Goal: Task Accomplishment & Management: Complete application form

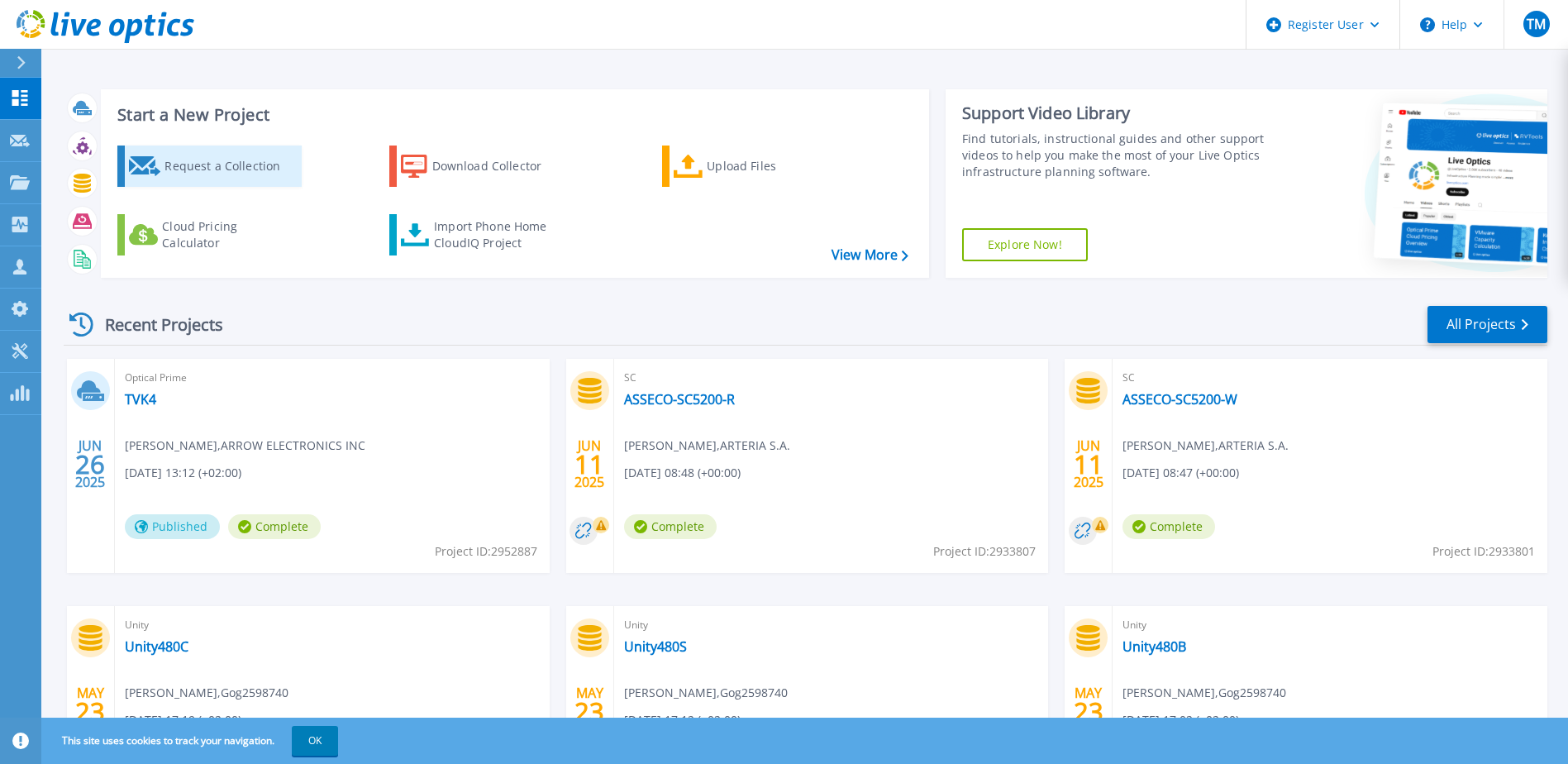
click at [210, 171] on div "Request a Collection" at bounding box center [231, 166] width 132 height 33
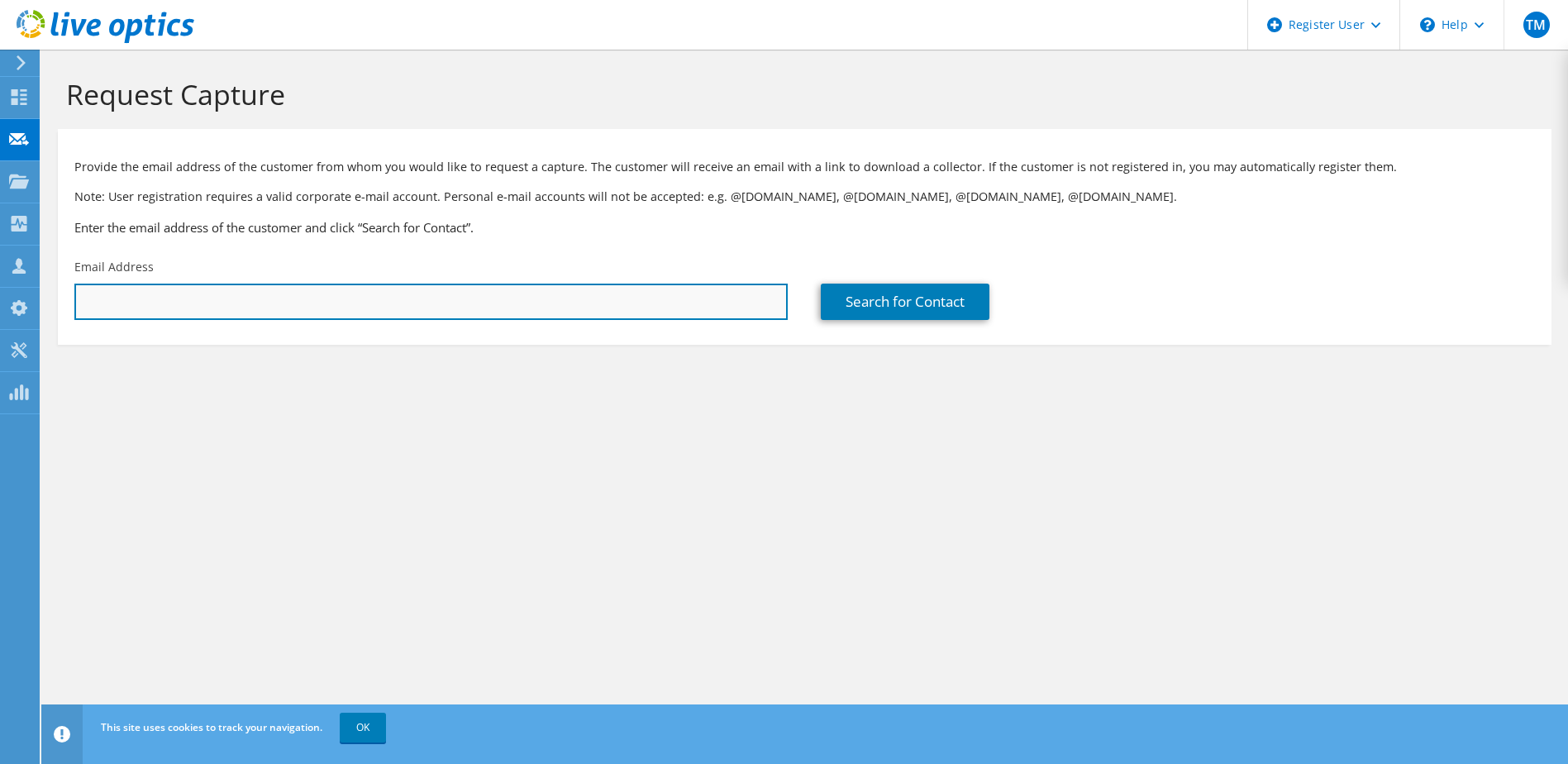
click at [286, 303] on input "text" at bounding box center [431, 302] width 713 height 36
paste input "knietopiel@holding1.pl"
type input "knietopiel@holding1.pl"
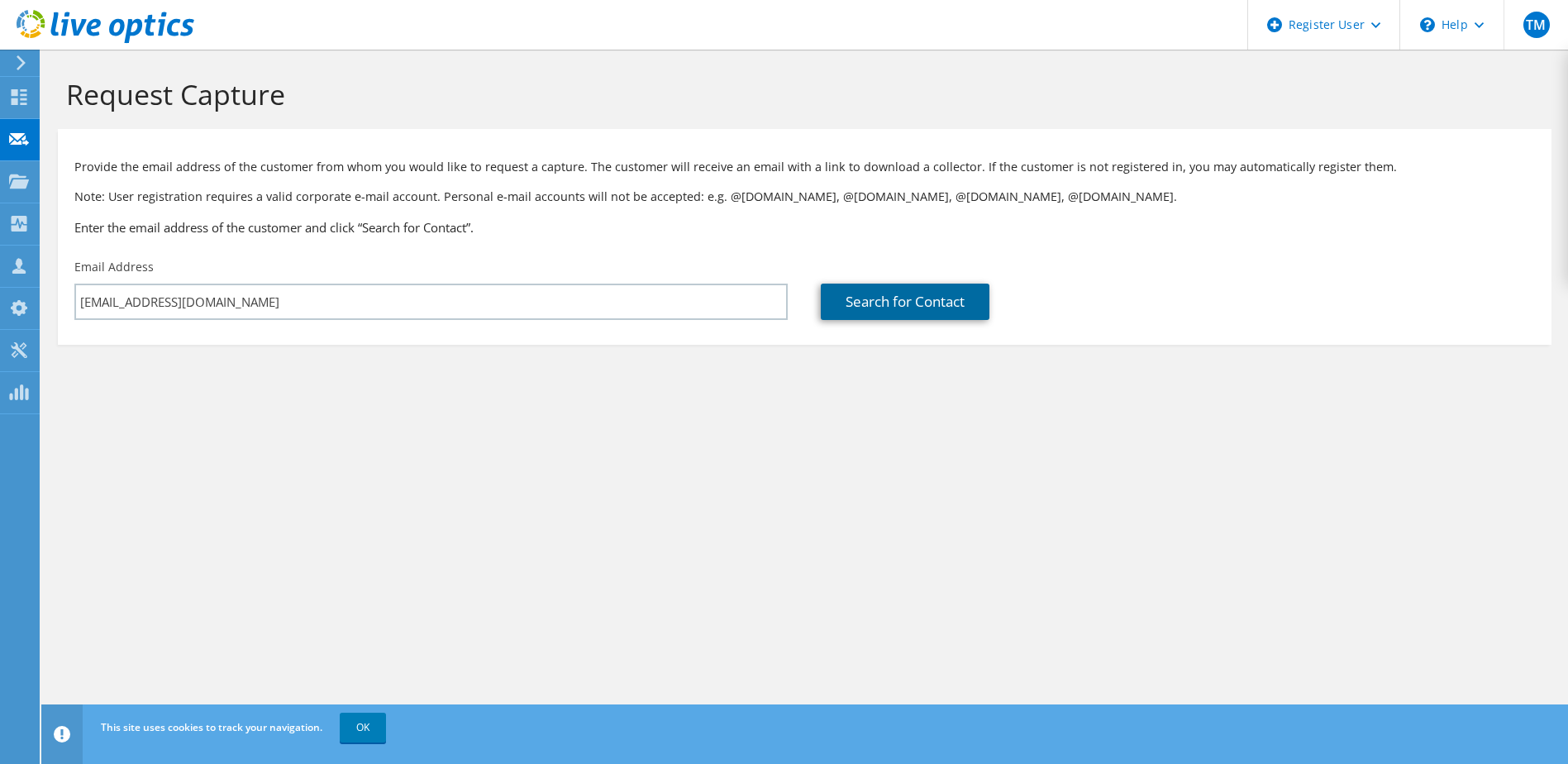
click at [840, 311] on link "Search for Contact" at bounding box center [905, 302] width 169 height 36
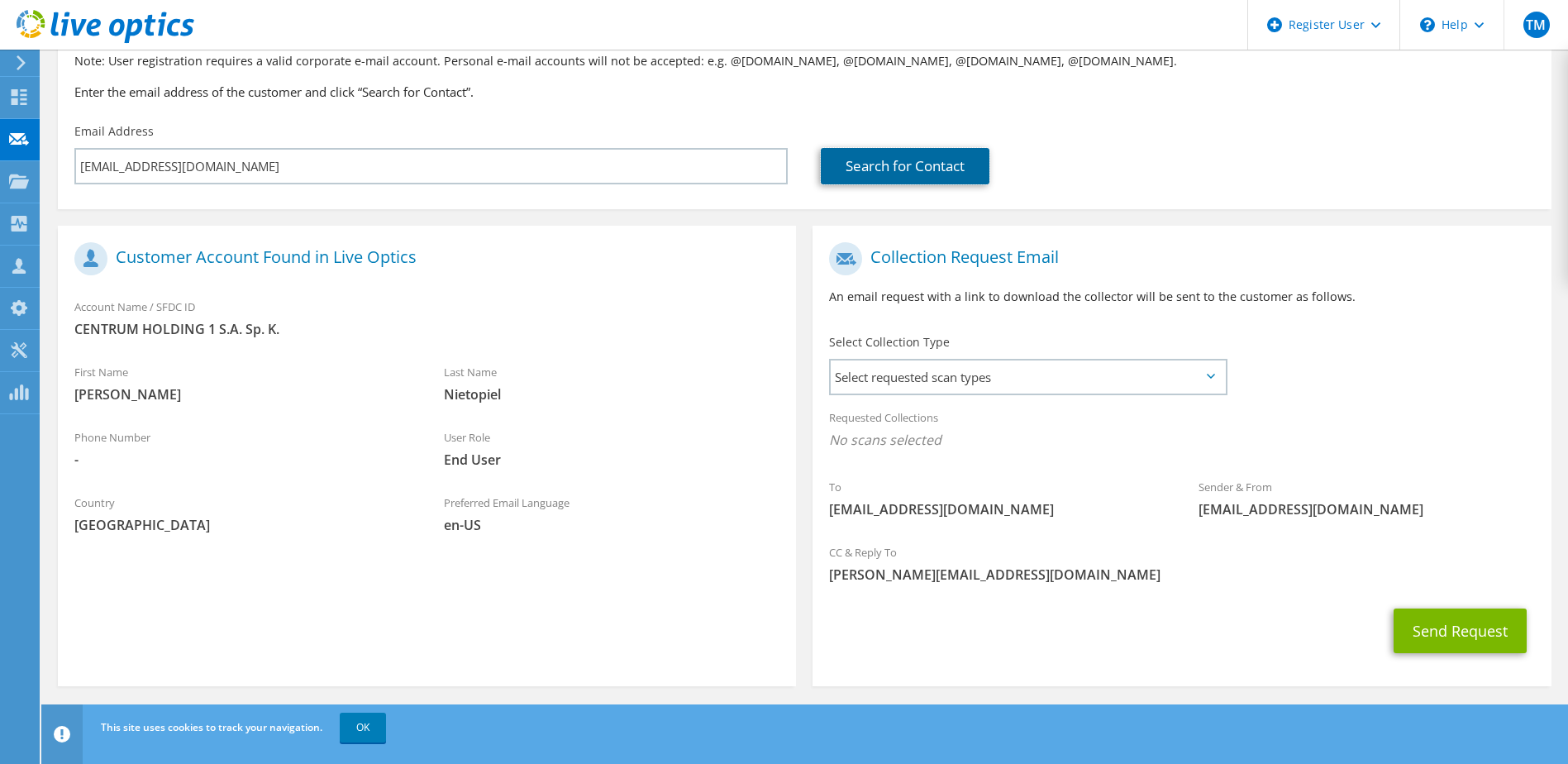
scroll to position [141, 0]
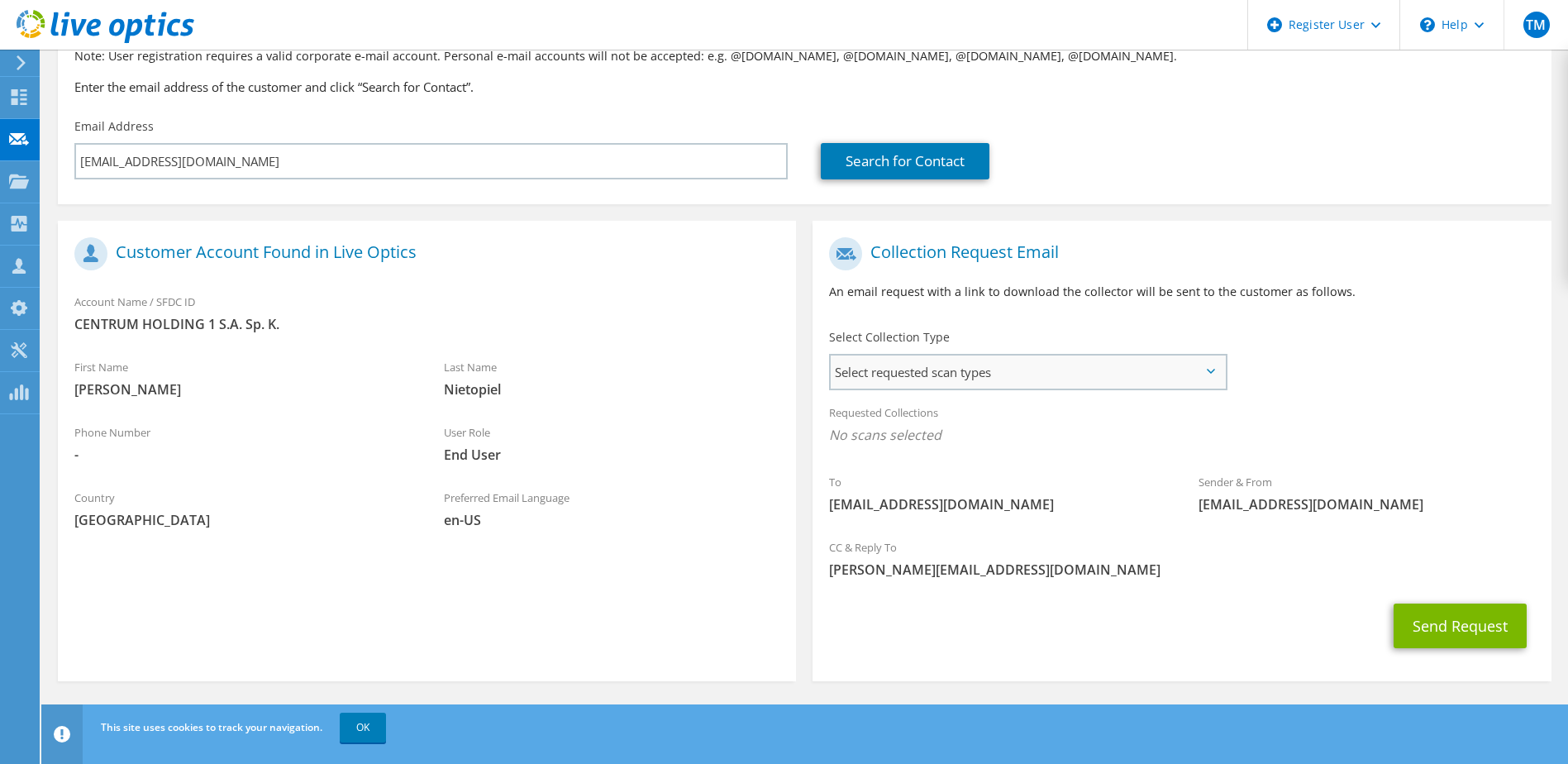
click at [901, 380] on span "Select requested scan types" at bounding box center [1027, 372] width 393 height 33
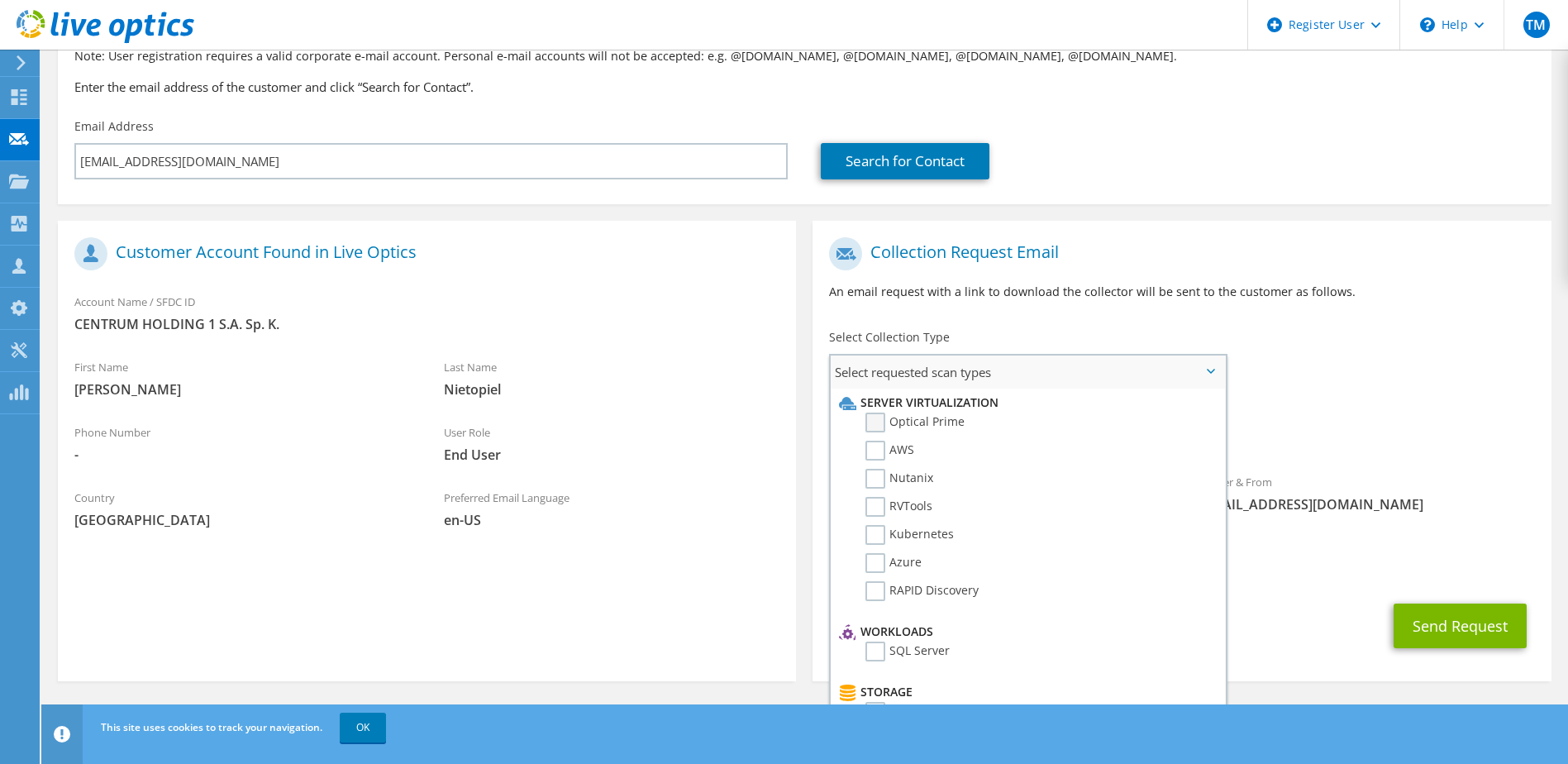
click at [876, 423] on label "Optical Prime" at bounding box center [915, 423] width 99 height 20
click at [0, 0] on input "Optical Prime" at bounding box center [0, 0] width 0 height 0
click at [1387, 359] on div "To knietopiel@holding1.pl Sender & From liveoptics@liveoptics.com" at bounding box center [1181, 382] width 738 height 306
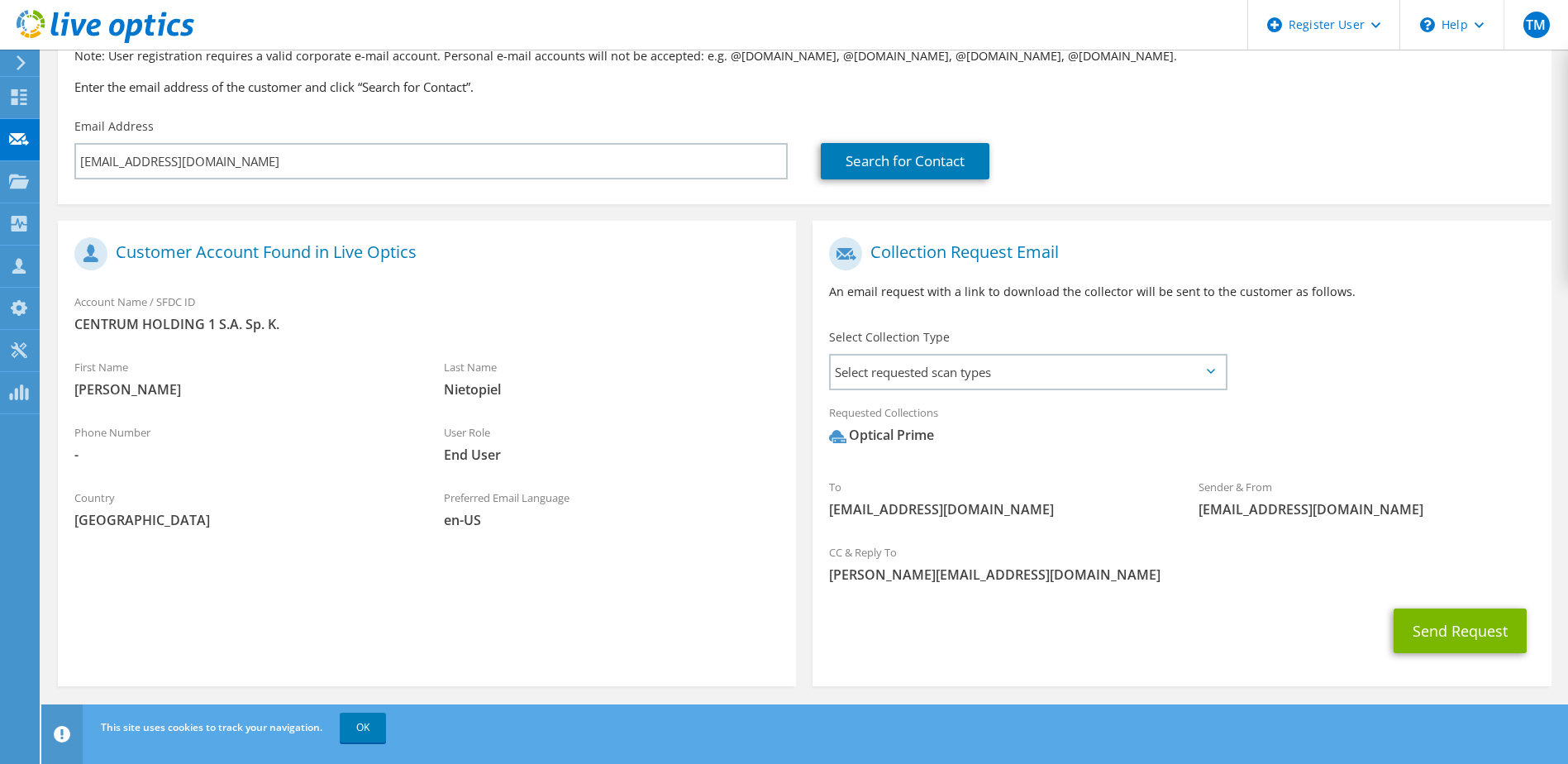
click at [1337, 356] on div "To knietopiel@holding1.pl Sender & From liveoptics@liveoptics.com" at bounding box center [1181, 382] width 738 height 306
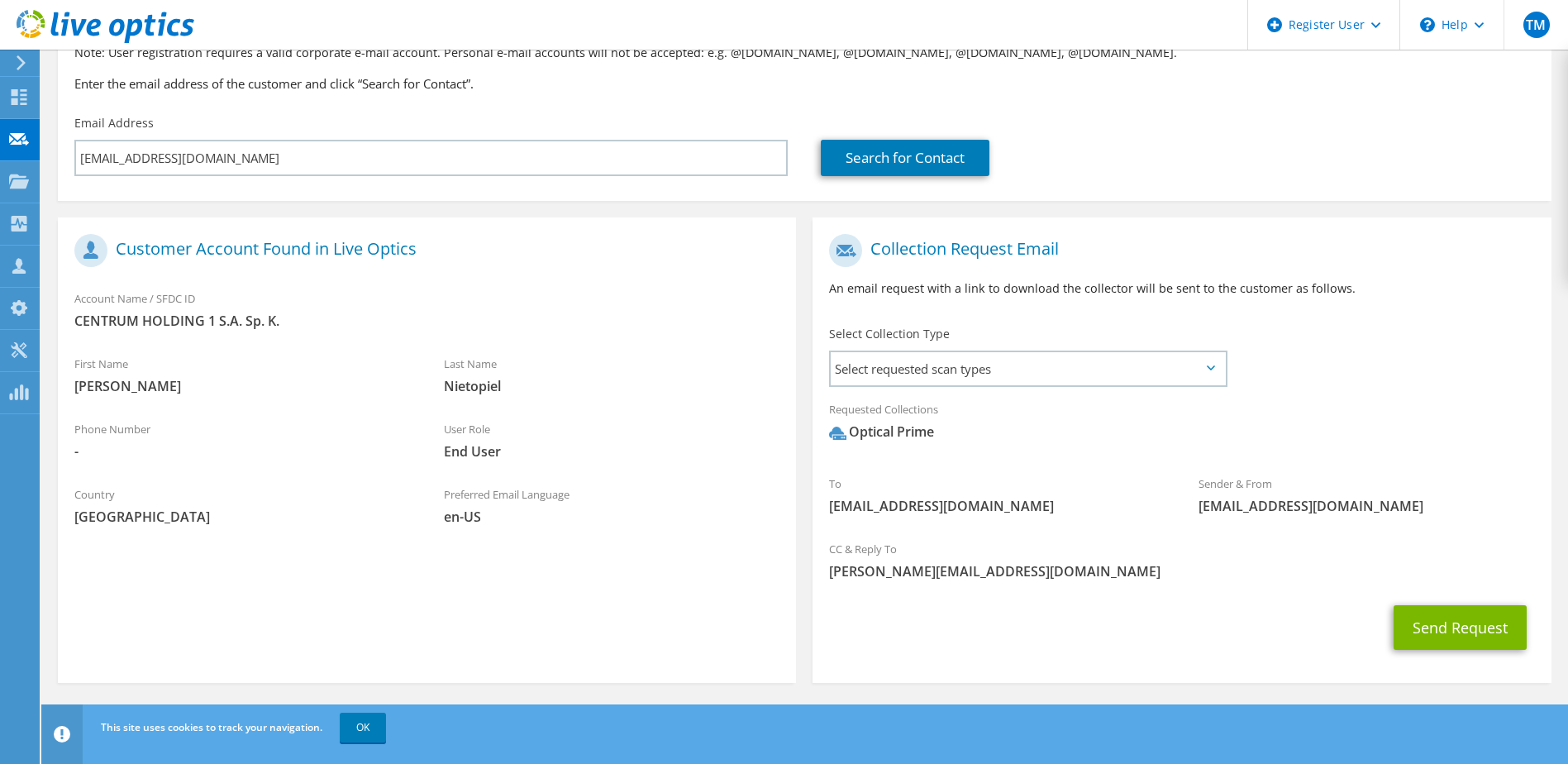
scroll to position [146, 0]
click at [1446, 621] on button "Send Request" at bounding box center [1460, 626] width 133 height 45
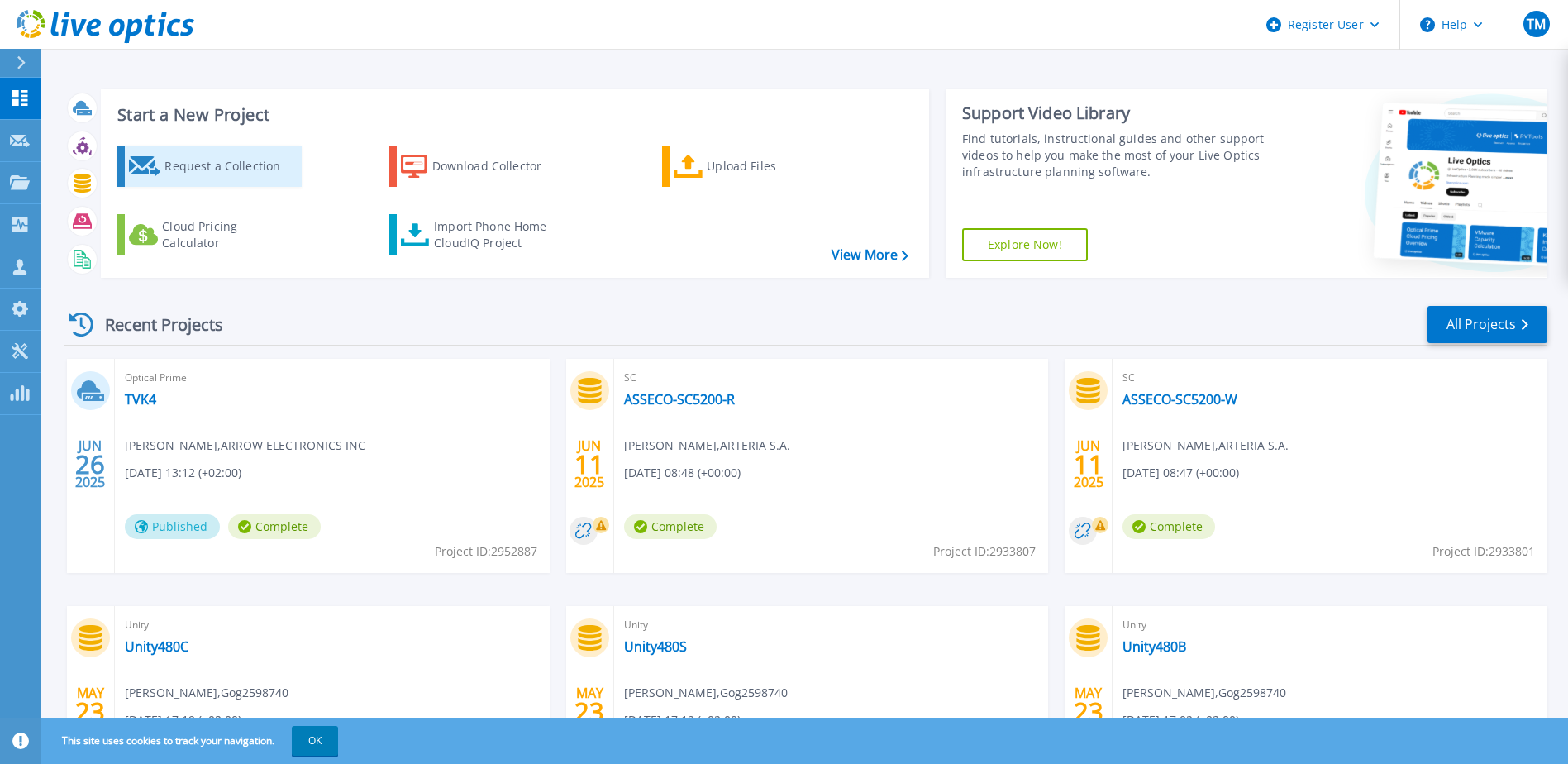
click at [158, 168] on icon at bounding box center [145, 166] width 32 height 20
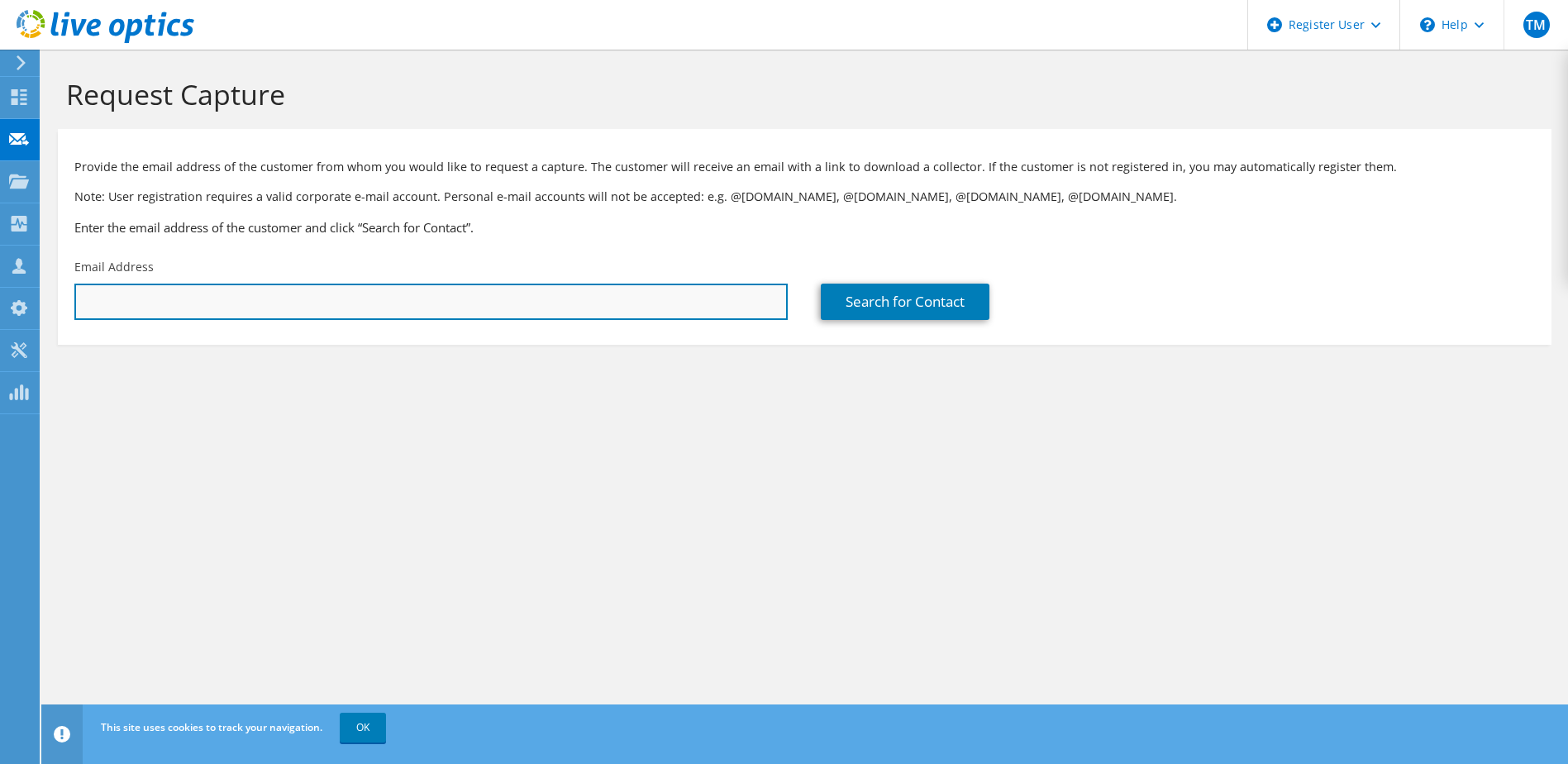
click at [433, 308] on input "text" at bounding box center [431, 302] width 713 height 36
type input "knietopiel@holding1.pl"
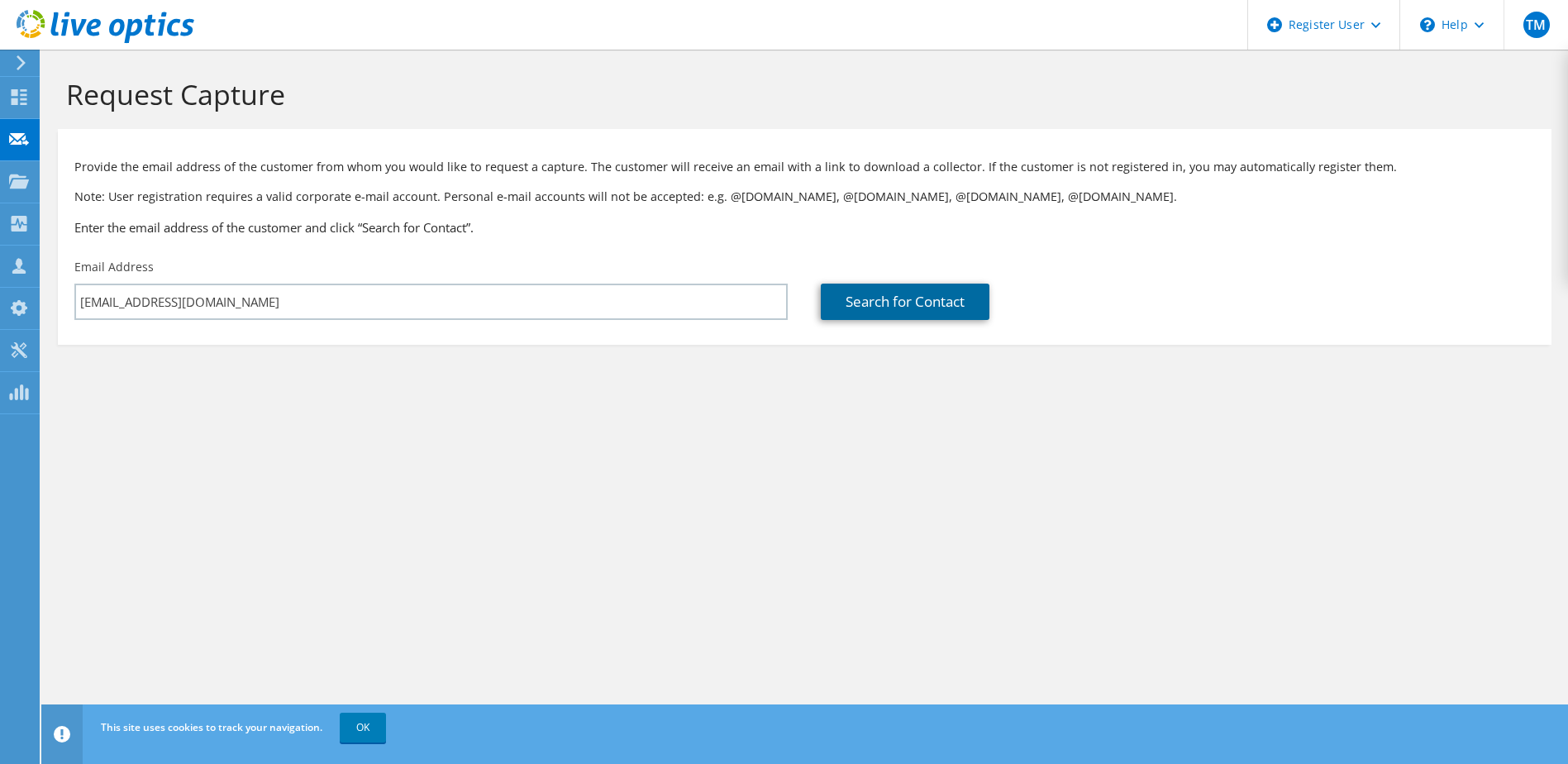
click at [871, 303] on link "Search for Contact" at bounding box center [905, 302] width 169 height 36
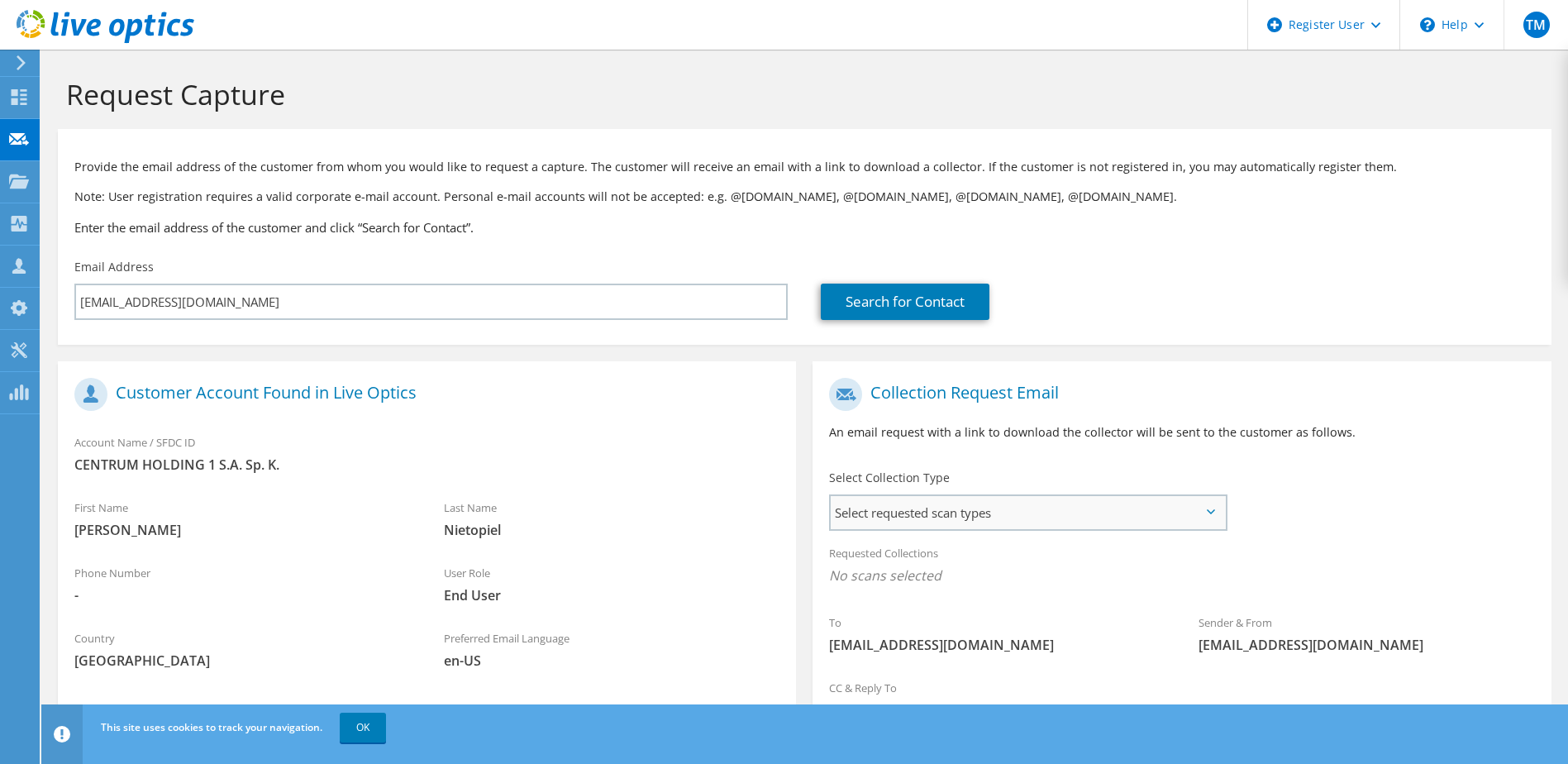
click at [1022, 525] on span "Select requested scan types" at bounding box center [1027, 513] width 393 height 33
click at [868, 561] on label "Optical Prime" at bounding box center [915, 563] width 99 height 20
click at [0, 0] on input "Optical Prime" at bounding box center [0, 0] width 0 height 0
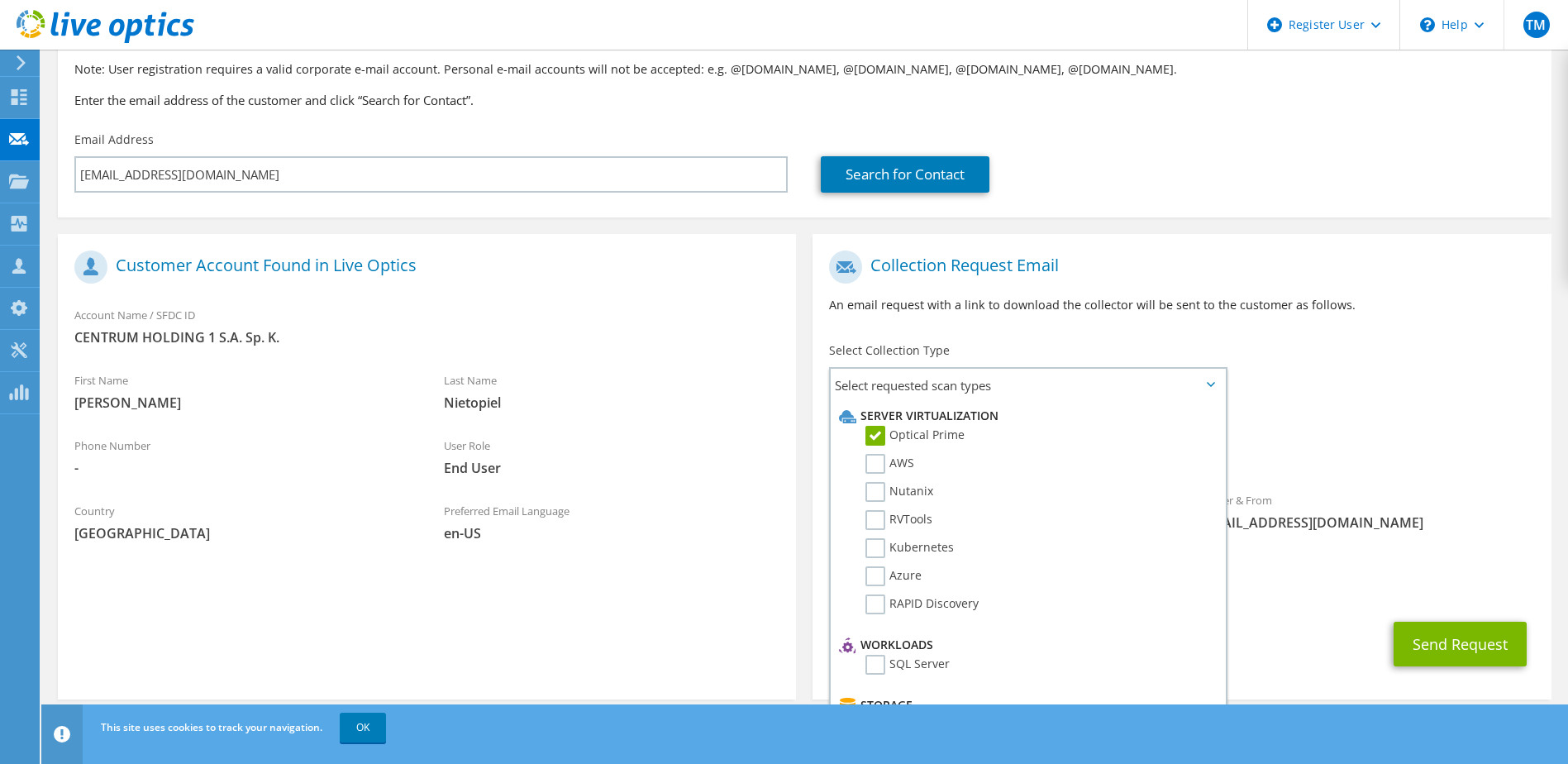
scroll to position [146, 0]
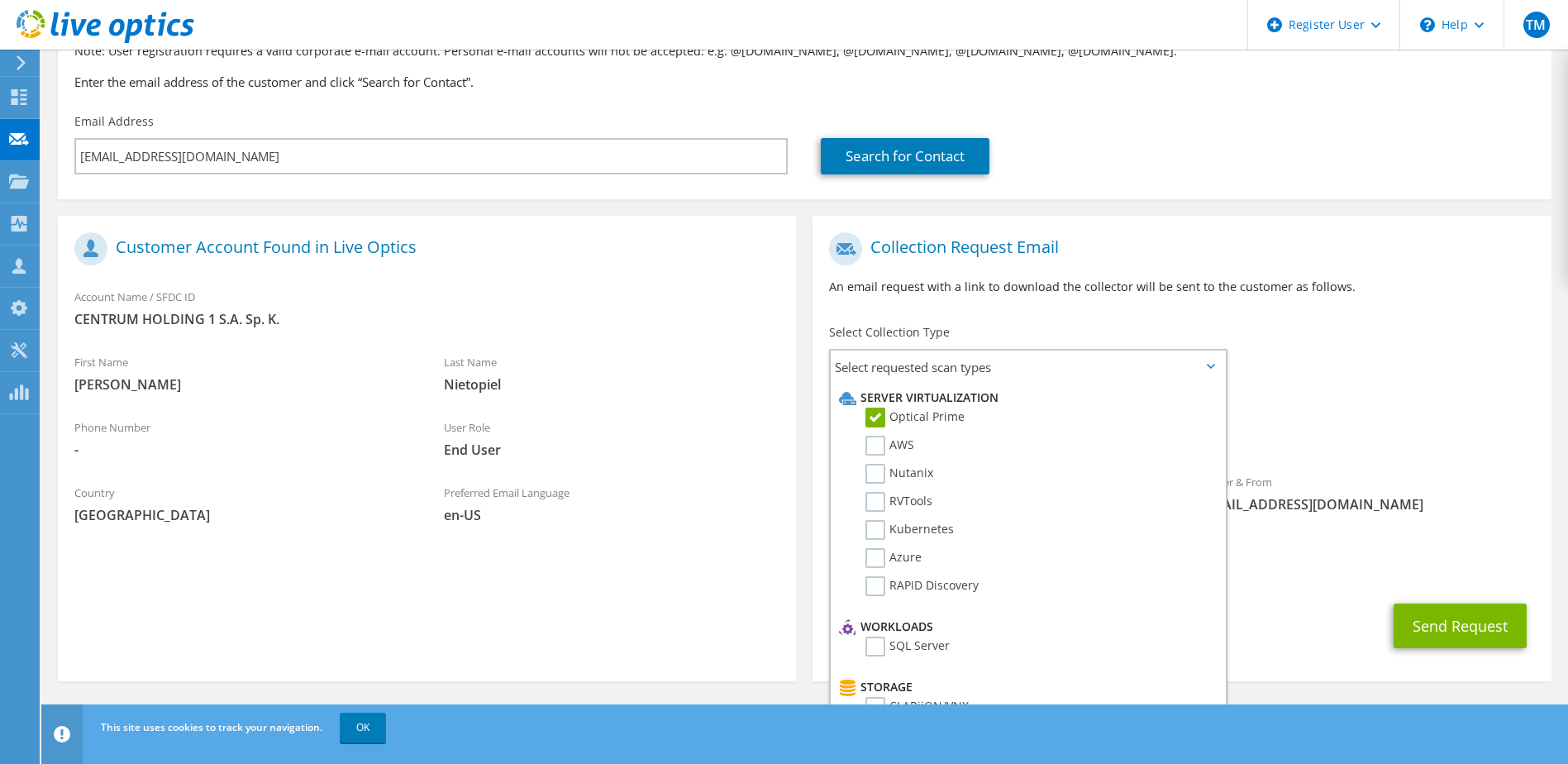
click at [1354, 405] on div "Requested Collections No scans selected Optical Prime" at bounding box center [1181, 423] width 738 height 66
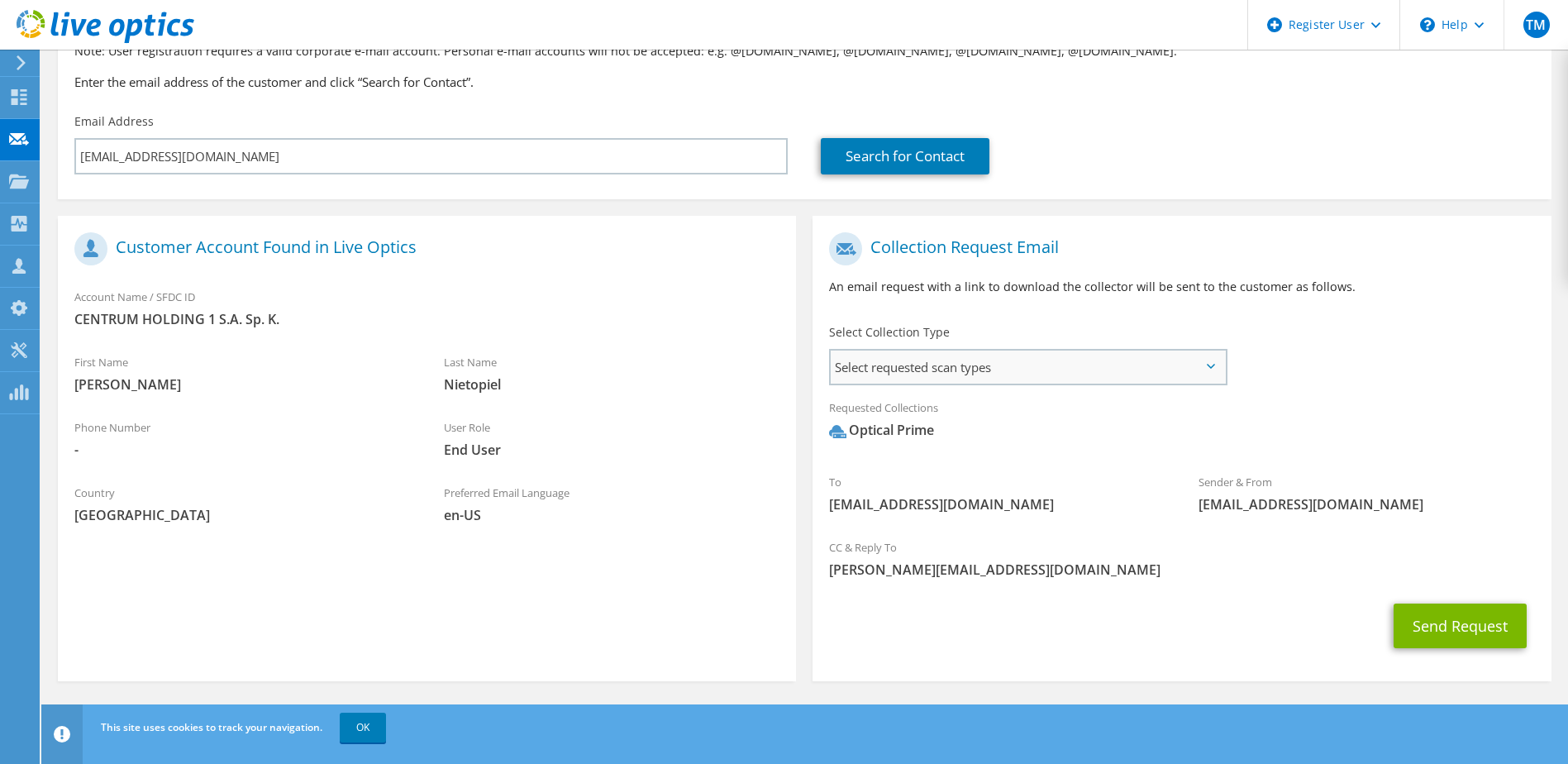
click at [1080, 379] on span "Select requested scan types" at bounding box center [1027, 367] width 393 height 33
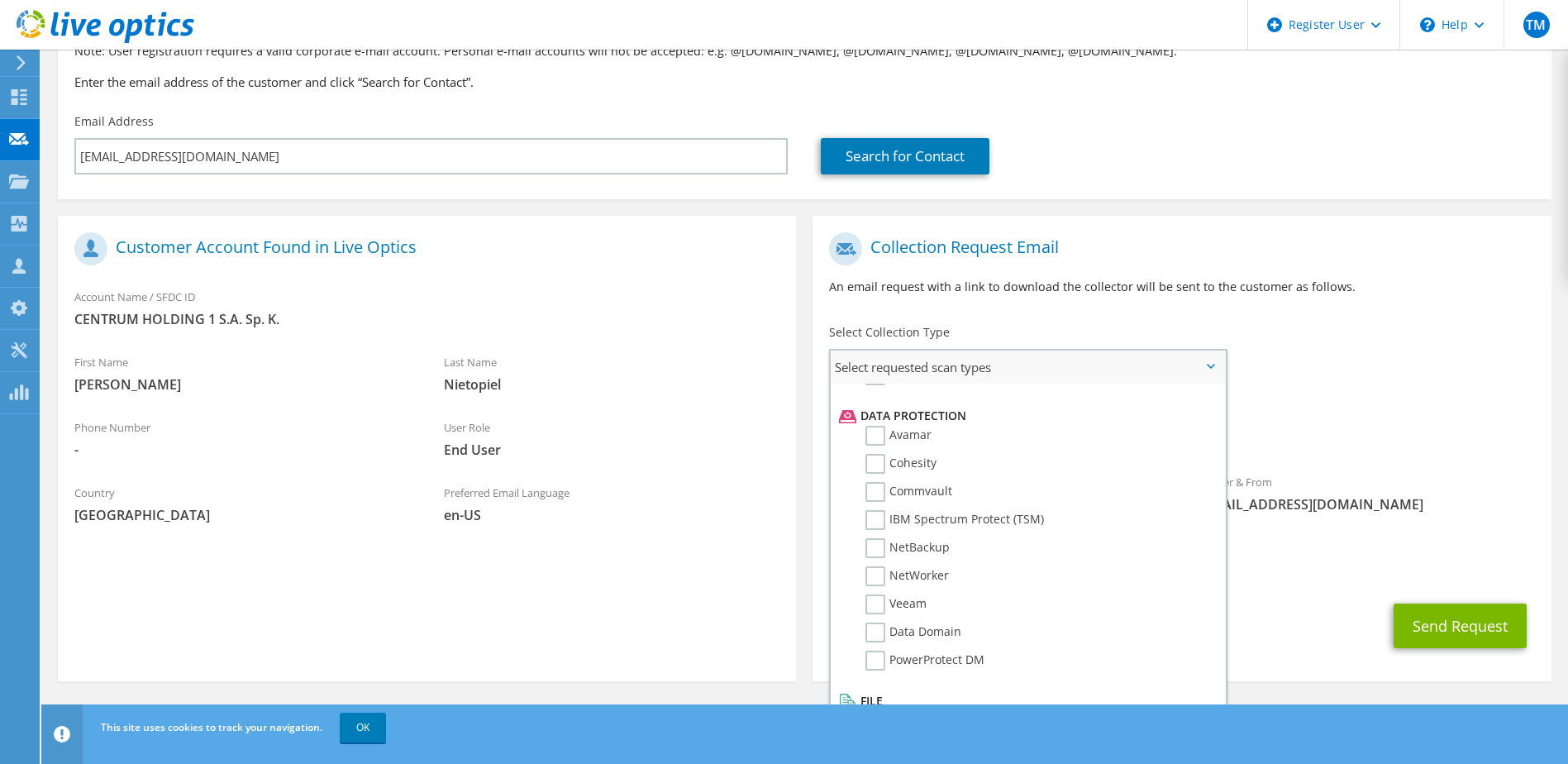
scroll to position [730, 0]
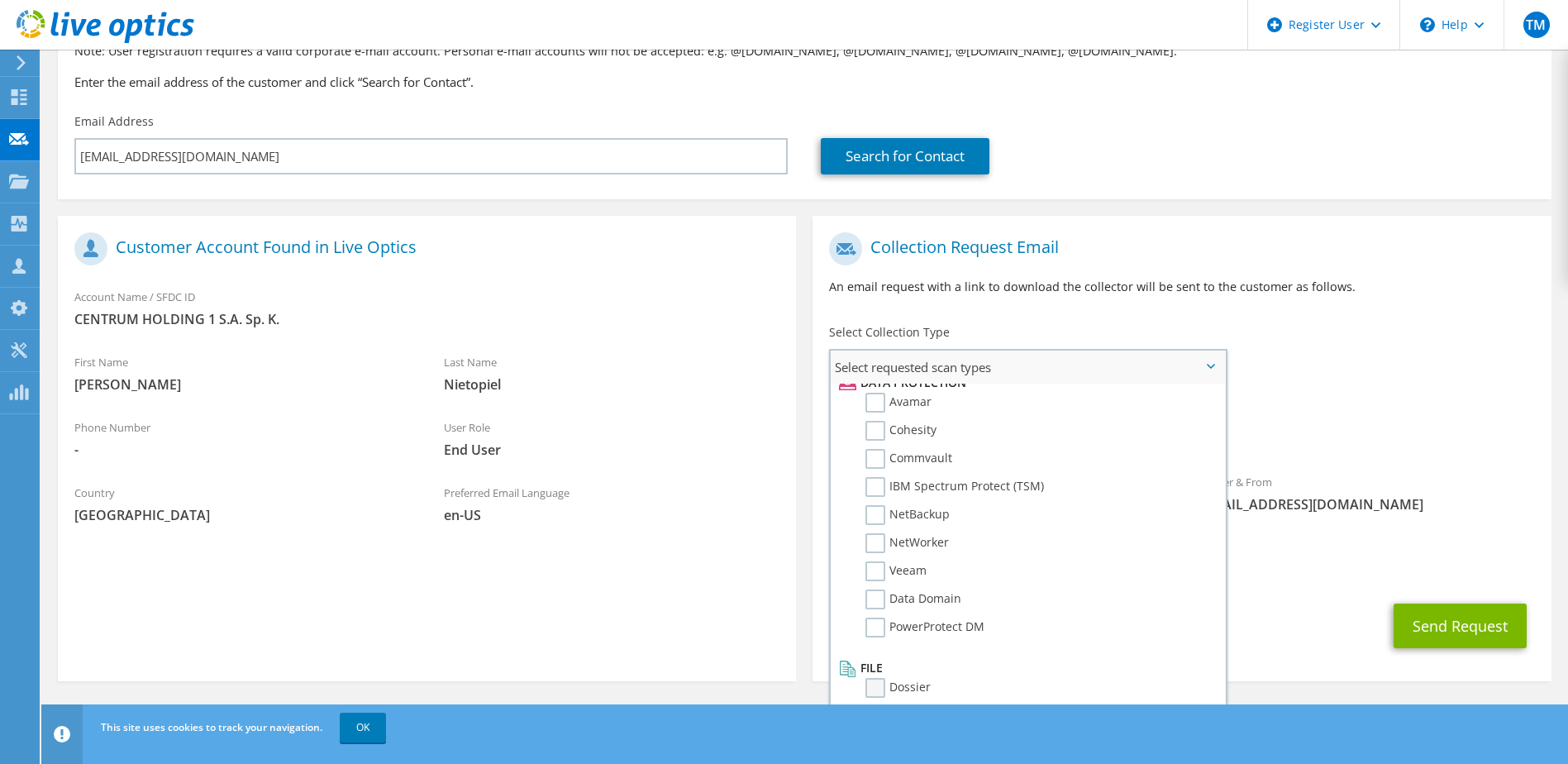
click at [875, 686] on label "Dossier" at bounding box center [898, 688] width 65 height 20
click at [0, 0] on input "Dossier" at bounding box center [0, 0] width 0 height 0
click at [1335, 400] on div "Requested Collections No scans selected Optical Prime Dossier" at bounding box center [1181, 423] width 738 height 66
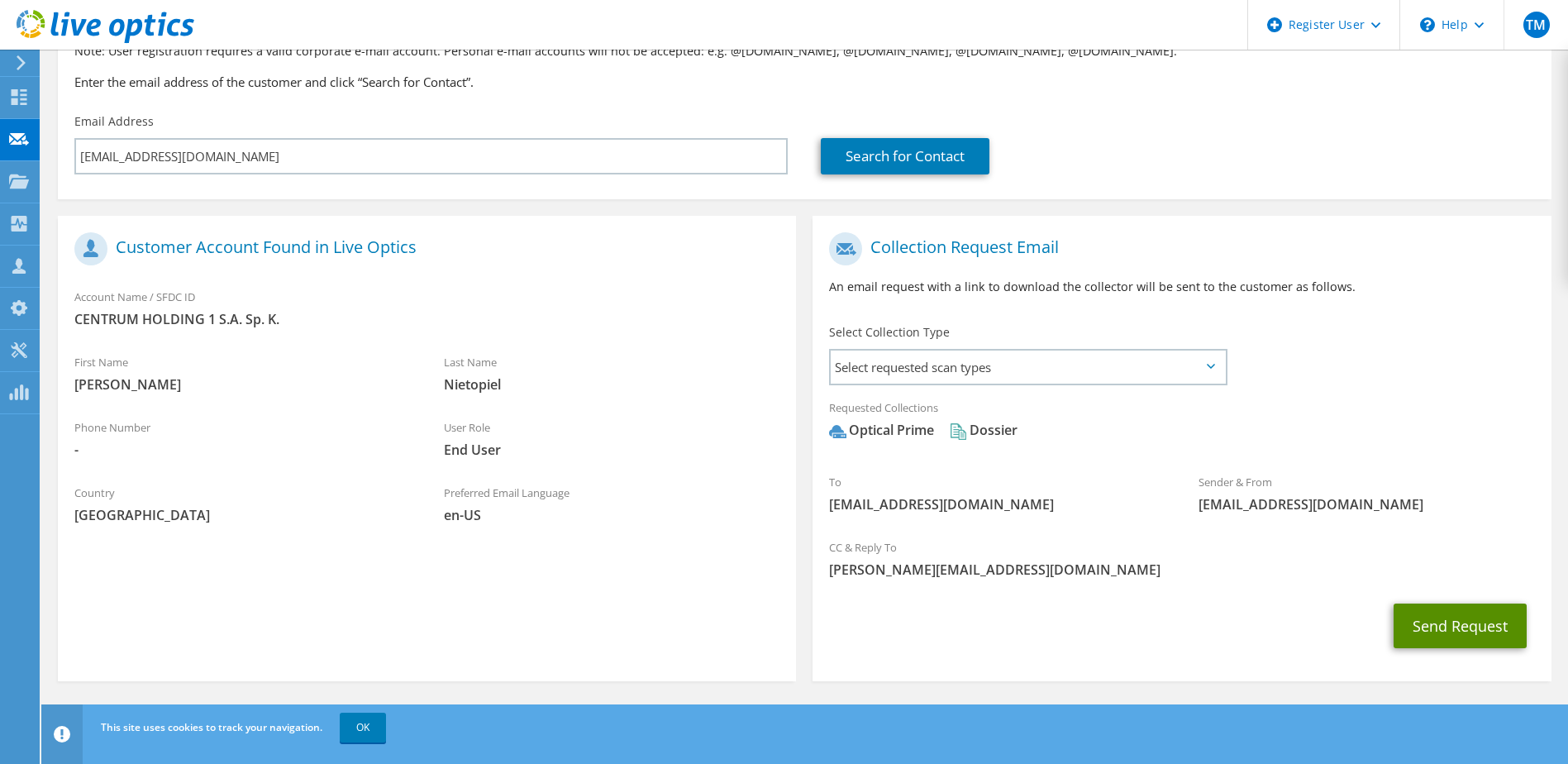
click at [1440, 627] on button "Send Request" at bounding box center [1460, 626] width 133 height 45
